Goal: Task Accomplishment & Management: Manage account settings

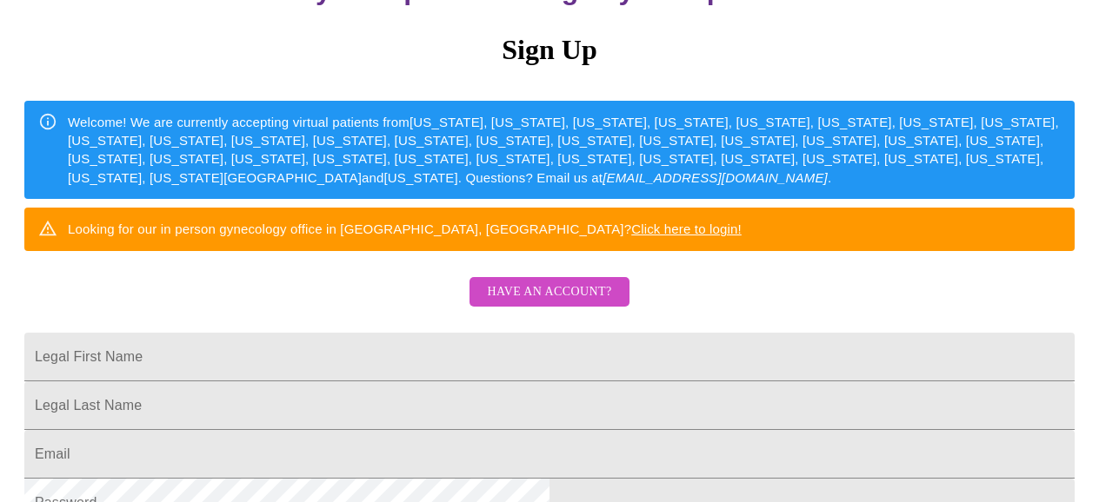
scroll to position [380, 0]
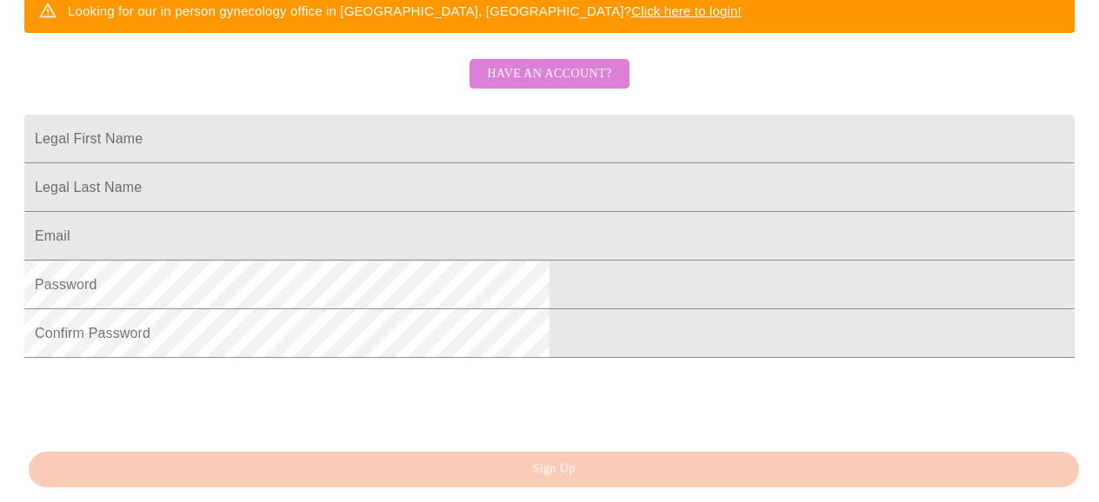
click at [574, 85] on span "Have an account?" at bounding box center [549, 74] width 124 height 22
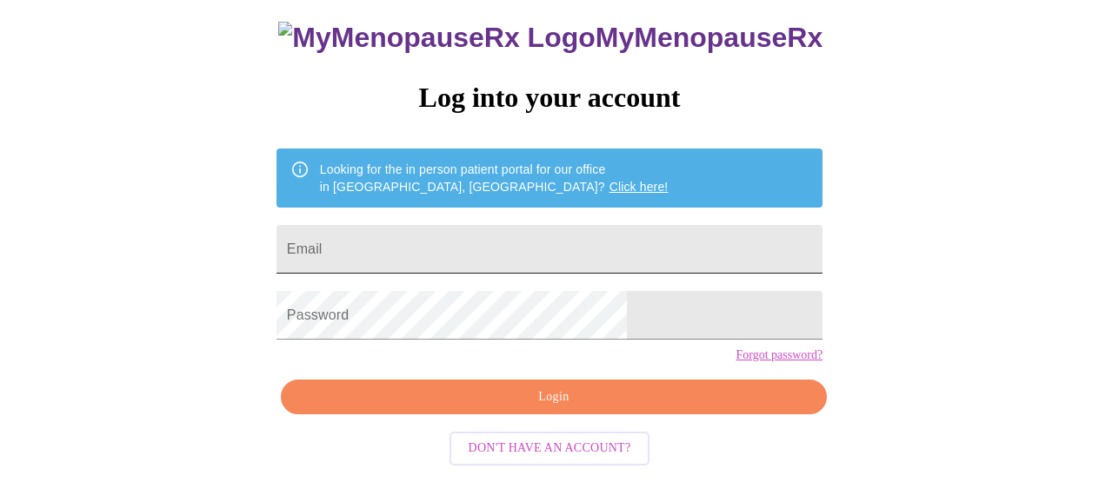
click at [532, 242] on input "Email" at bounding box center [549, 249] width 546 height 49
type input "[EMAIL_ADDRESS][DOMAIN_NAME]"
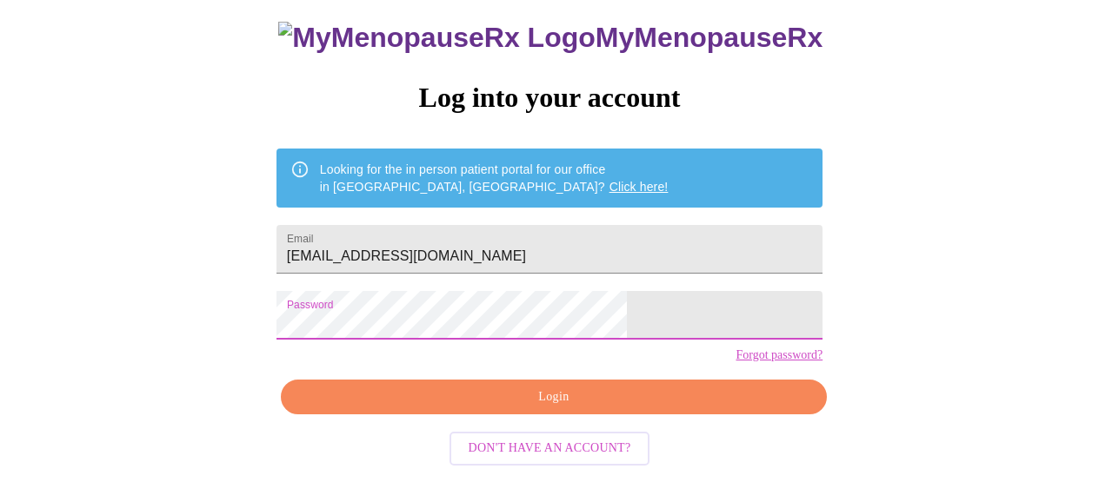
click at [453, 414] on button "Login" at bounding box center [554, 398] width 546 height 36
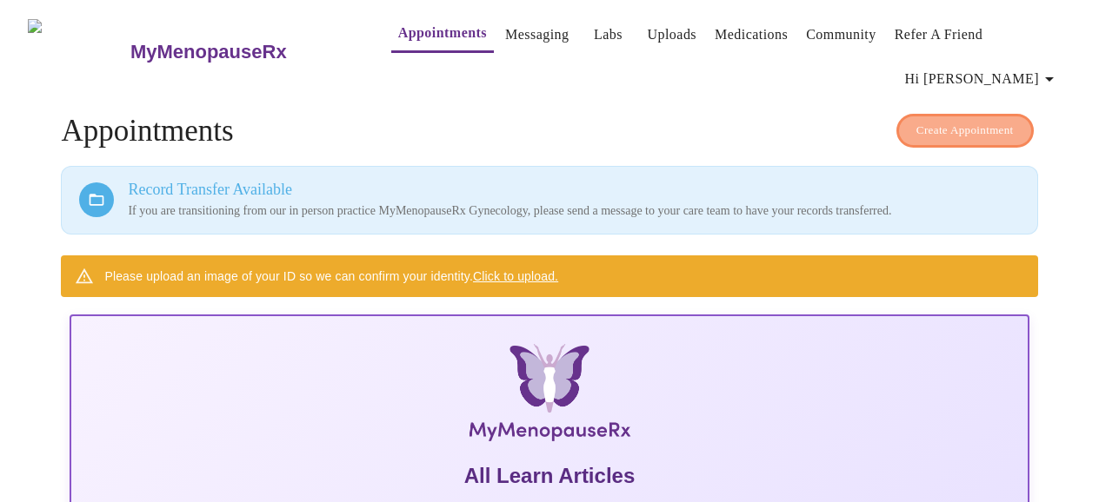
click at [928, 121] on span "Create Appointment" at bounding box center [964, 131] width 97 height 20
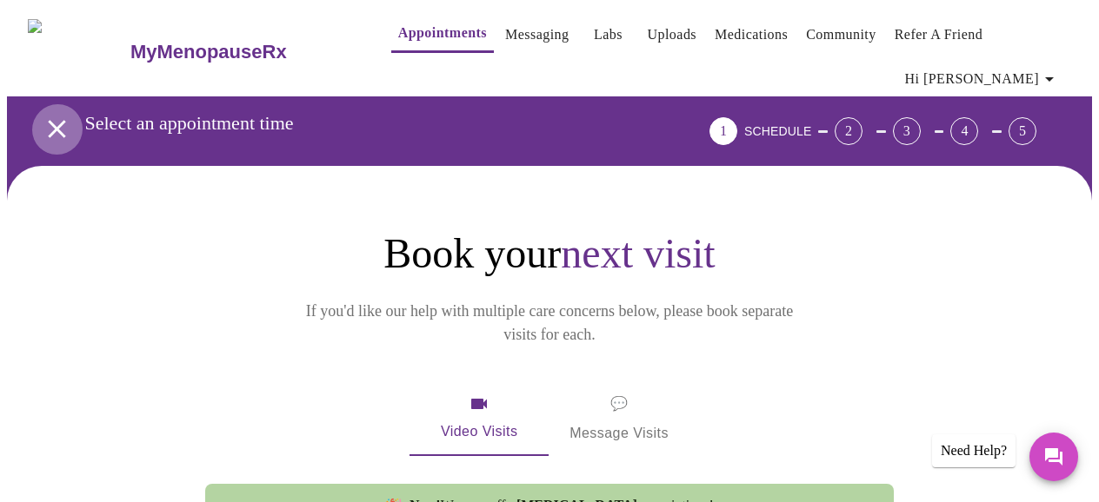
click at [50, 114] on icon "open drawer" at bounding box center [57, 129] width 30 height 30
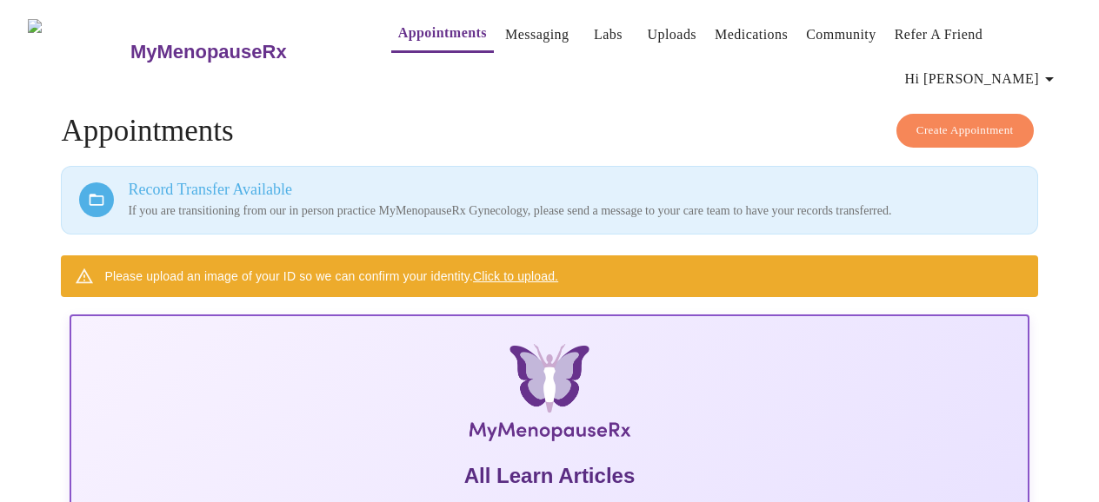
click at [652, 33] on link "Uploads" at bounding box center [672, 35] width 50 height 24
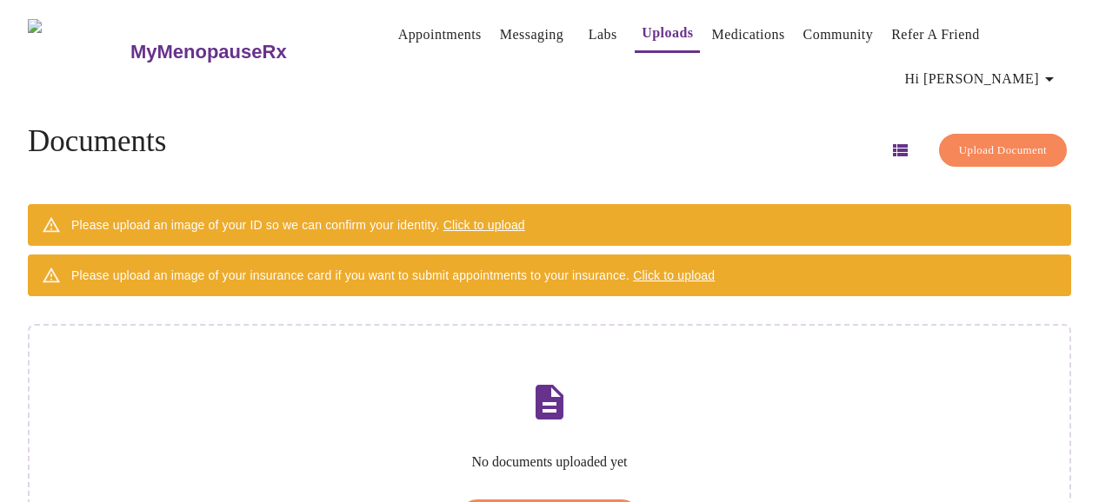
scroll to position [105, 0]
